Goal: Information Seeking & Learning: Learn about a topic

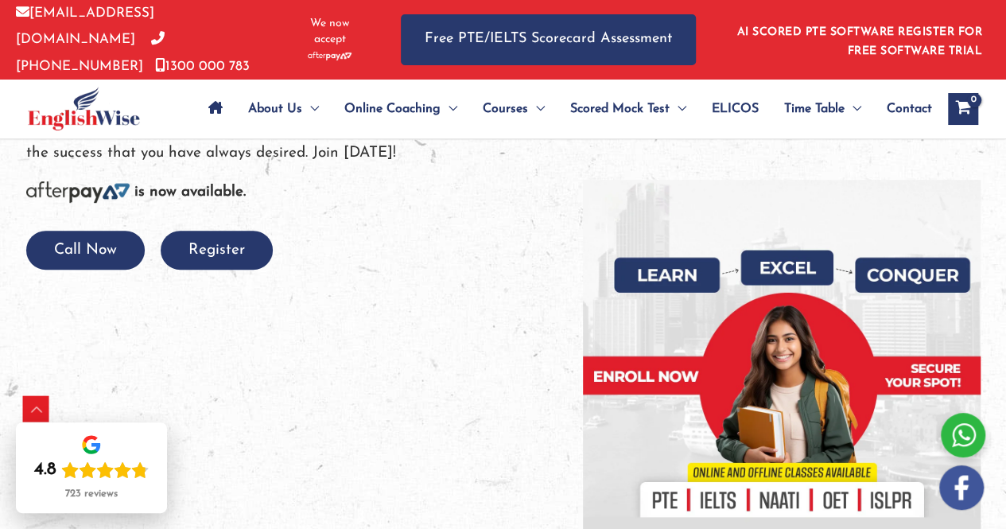
scroll to position [316, 0]
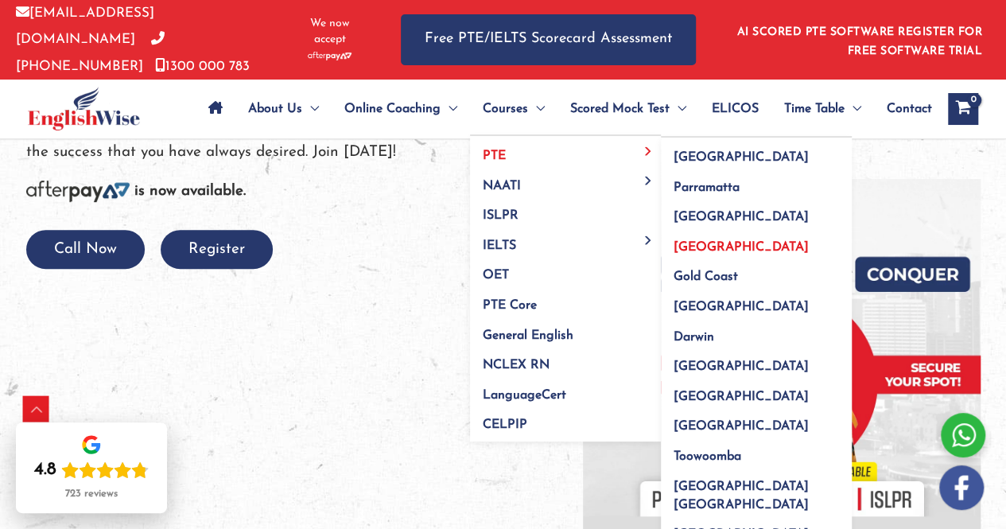
click at [490, 152] on span "PTE" at bounding box center [494, 156] width 23 height 13
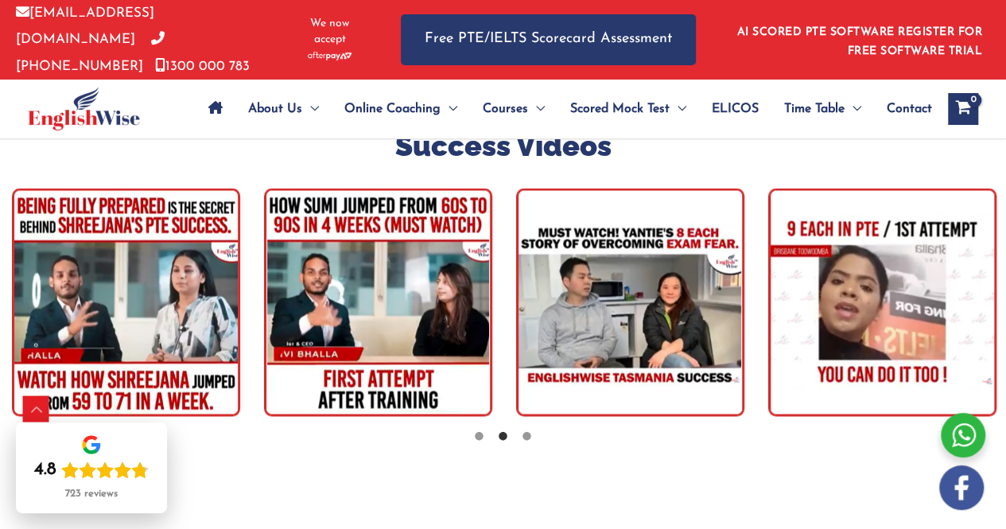
scroll to position [4413, 0]
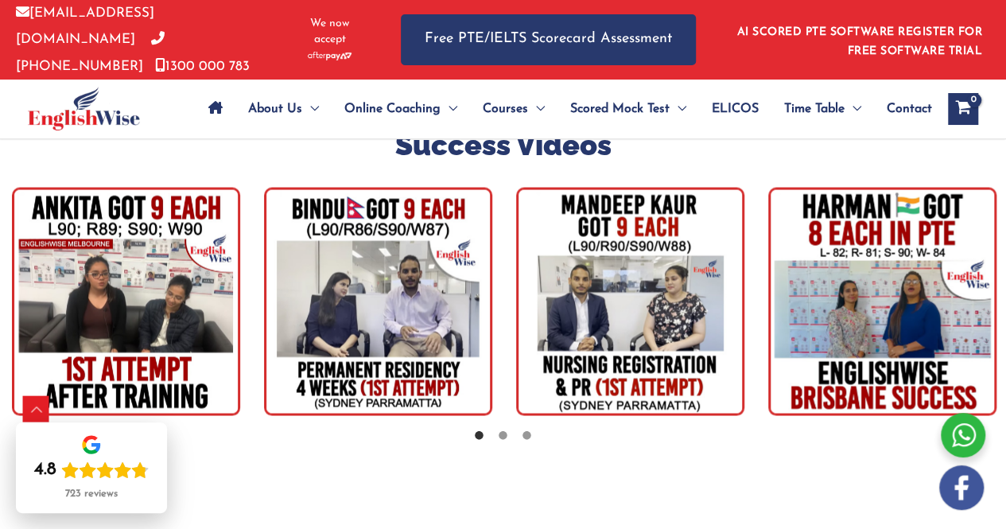
click at [836, 286] on img "tracker" at bounding box center [882, 301] width 228 height 228
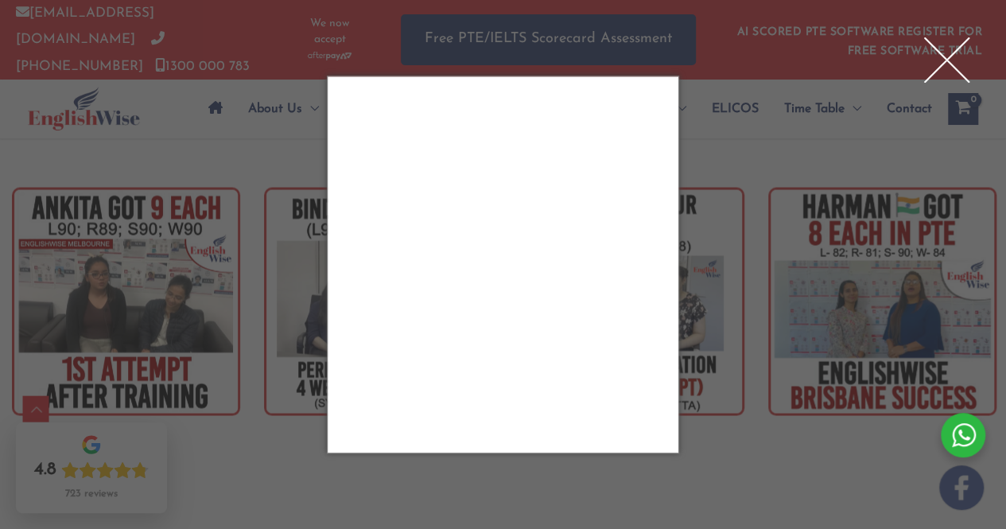
click at [961, 53] on div "Close" at bounding box center [947, 60] width 64 height 64
